Goal: Task Accomplishment & Management: Manage account settings

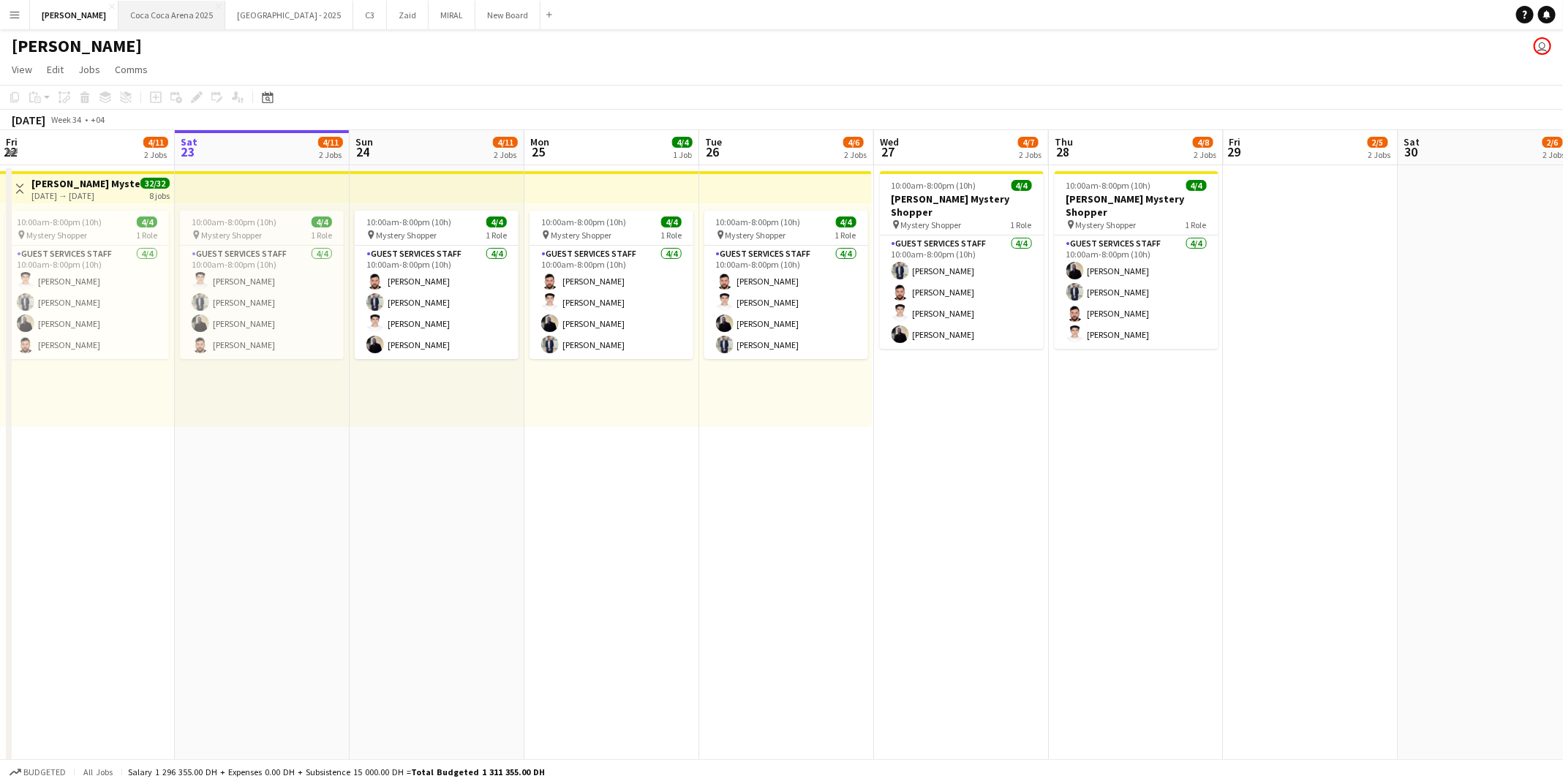
click at [136, 13] on button "[GEOGRAPHIC_DATA] 2025 Close" at bounding box center [172, 15] width 107 height 28
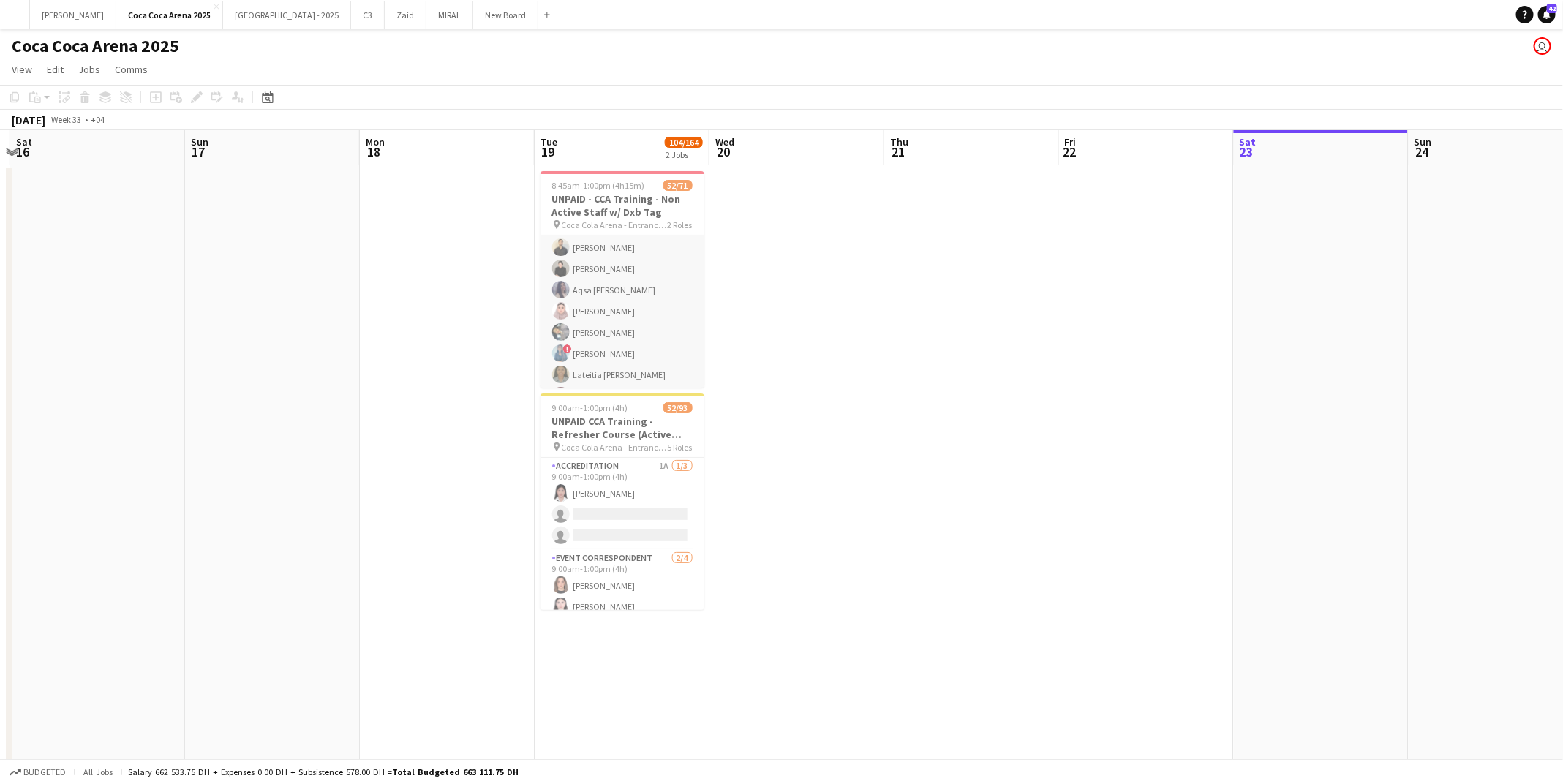
click at [630, 327] on app-card-role "Guest Services Staff 189A 51/70 9:00am-1:00pm (4h) [PERSON_NAME] Jannat [PERSON…" at bounding box center [622, 139] width 164 height 1517
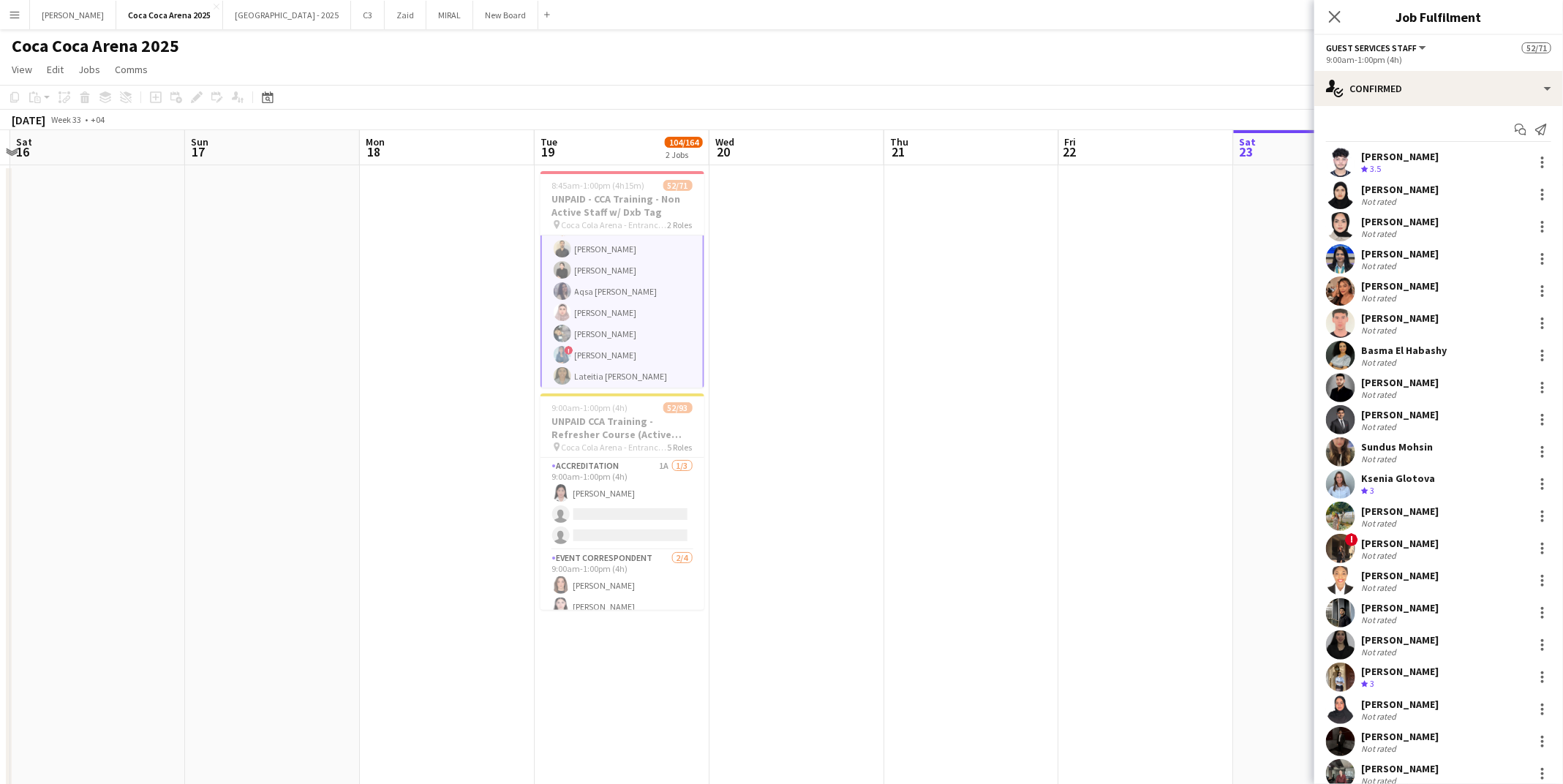
scroll to position [906, 0]
click at [1422, 226] on div "[PERSON_NAME]" at bounding box center [1401, 221] width 82 height 13
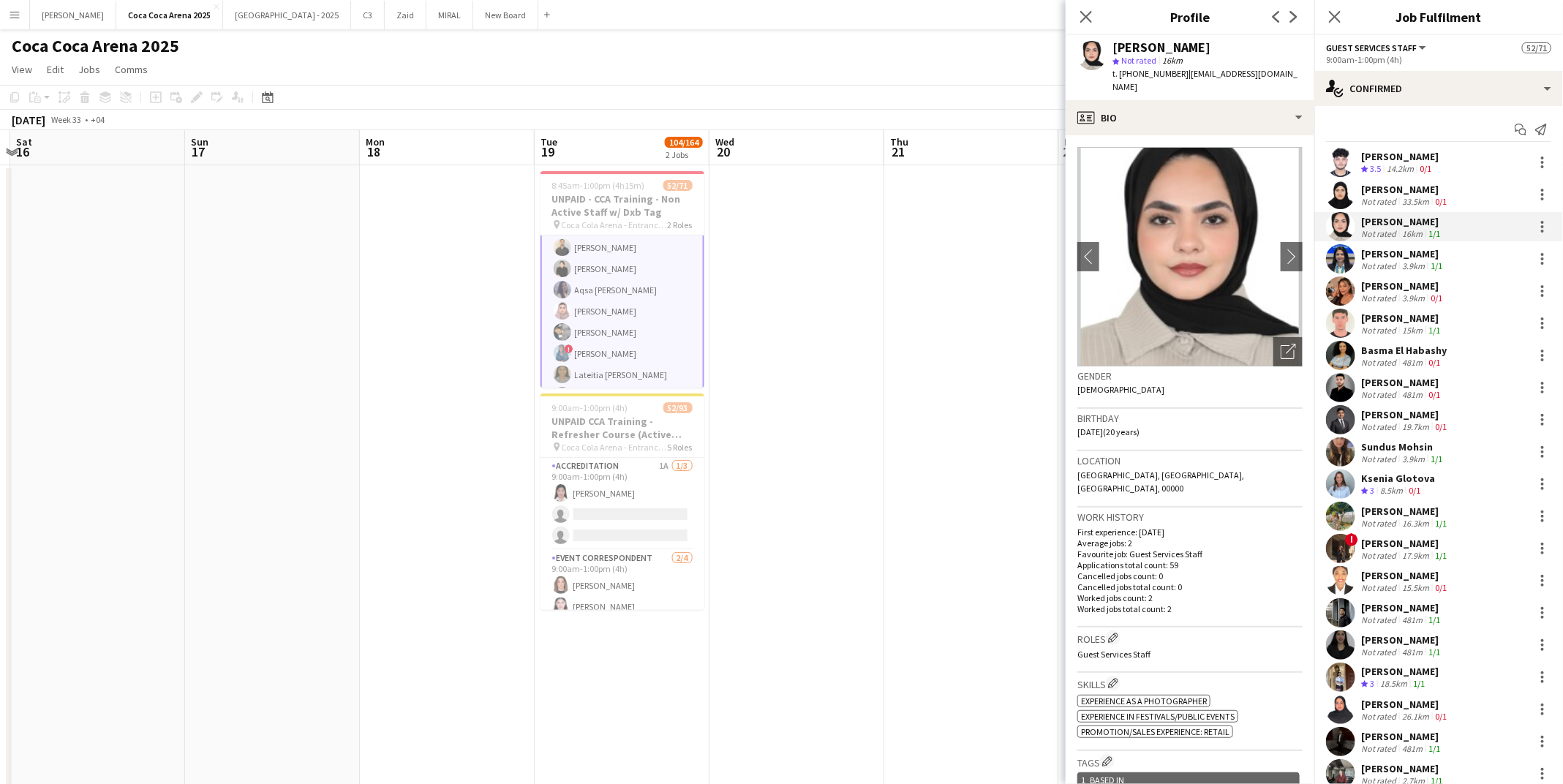
scroll to position [86, 0]
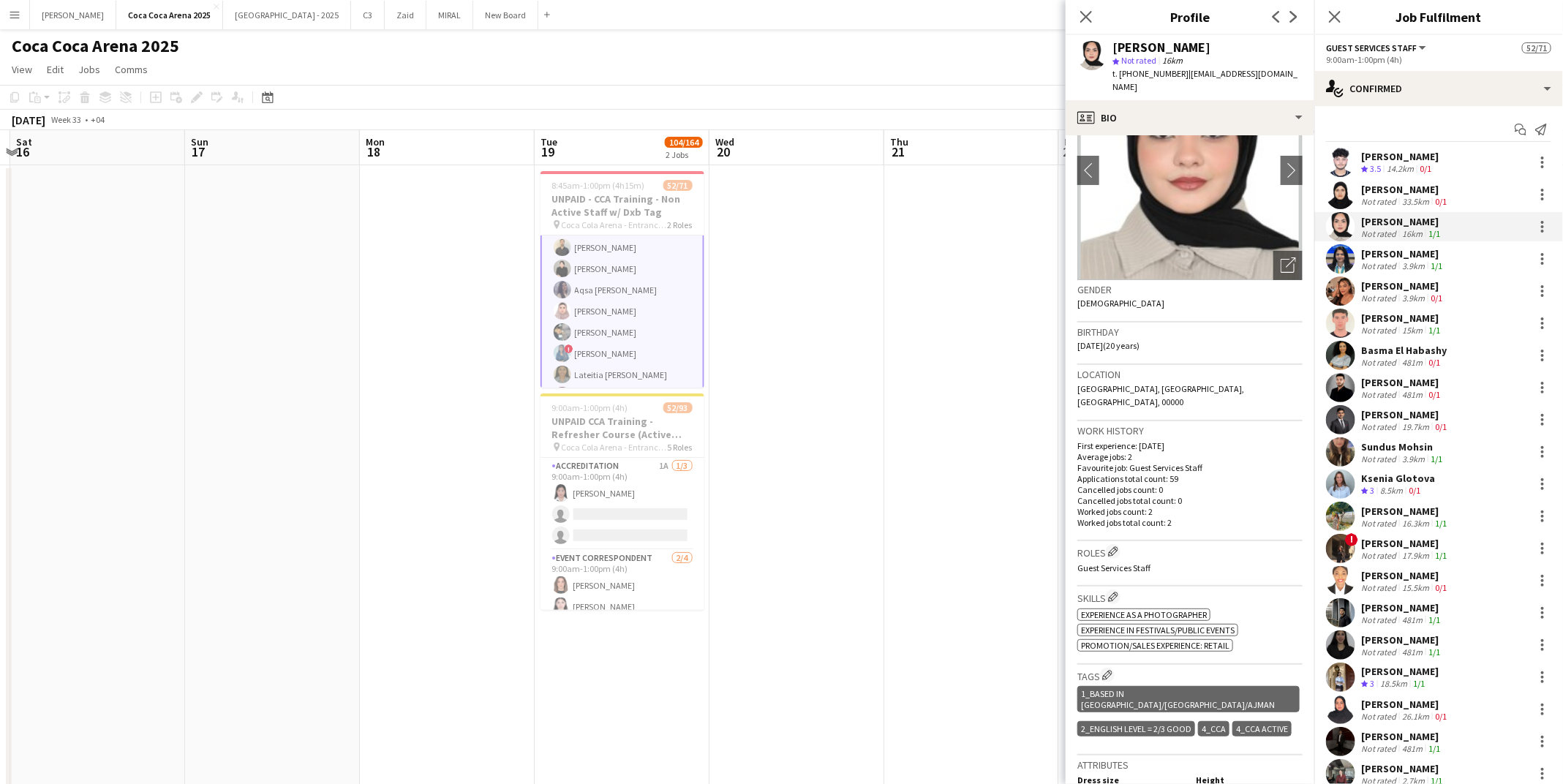
click at [1369, 249] on div "[PERSON_NAME]" at bounding box center [1402, 253] width 84 height 13
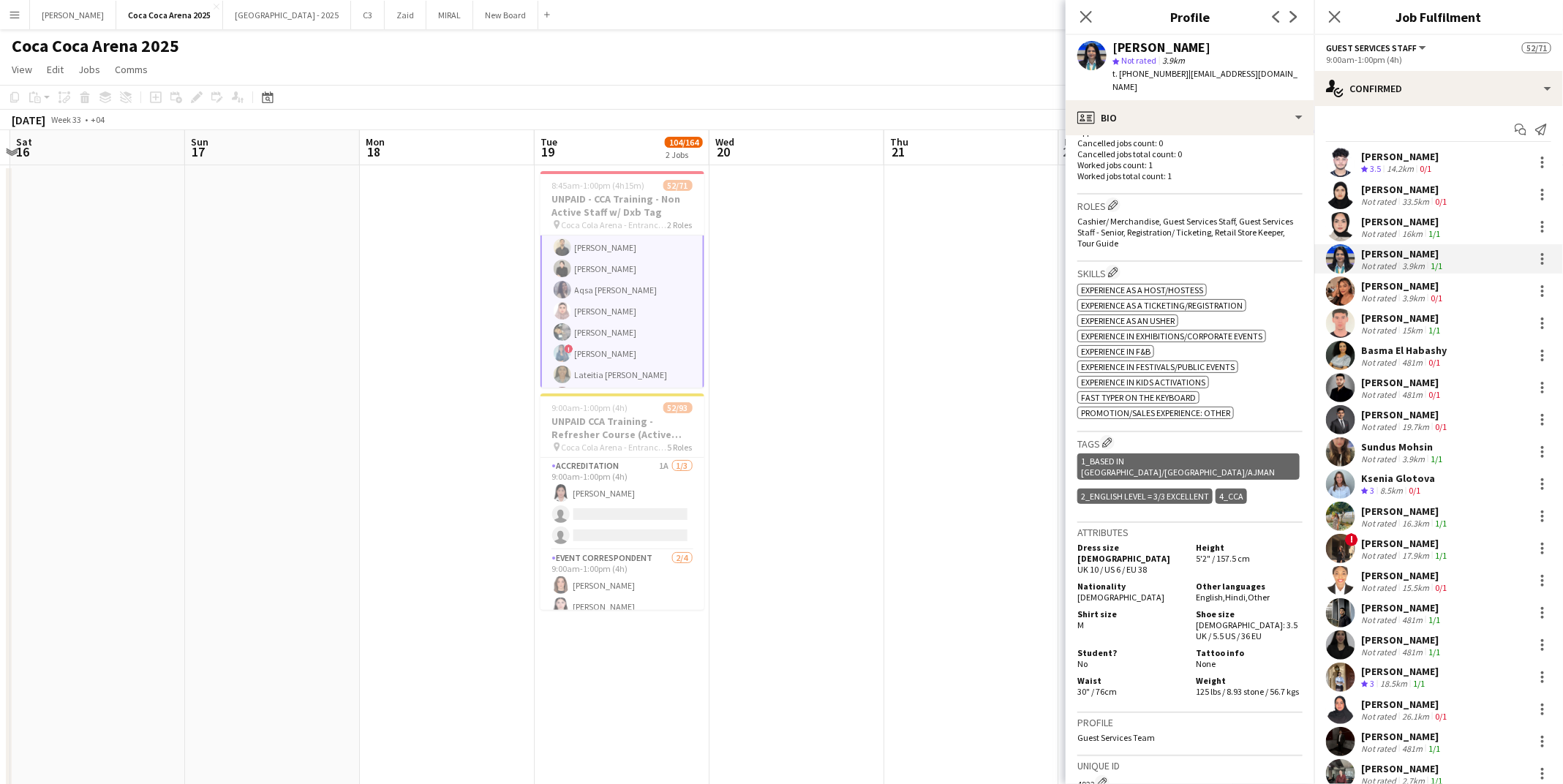
scroll to position [423, 0]
